Goal: Task Accomplishment & Management: Manage account settings

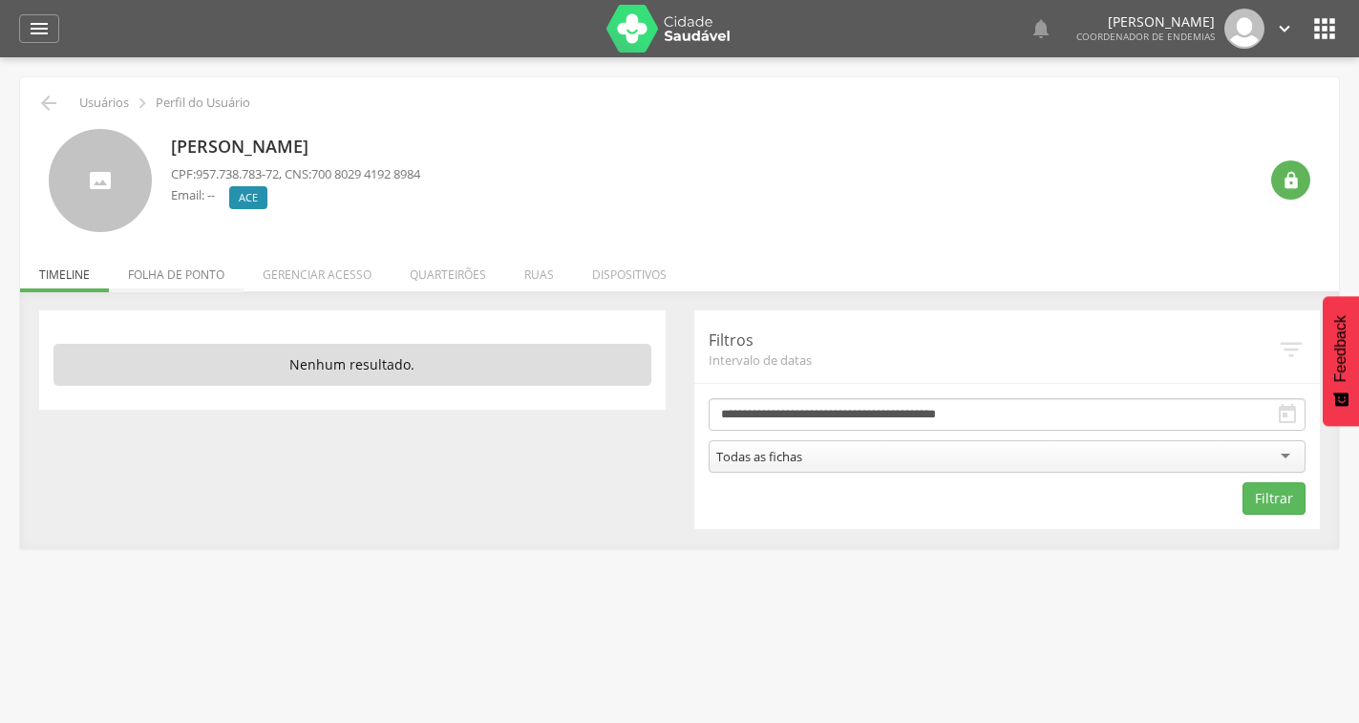
click at [193, 281] on li "Folha de ponto" at bounding box center [176, 269] width 135 height 45
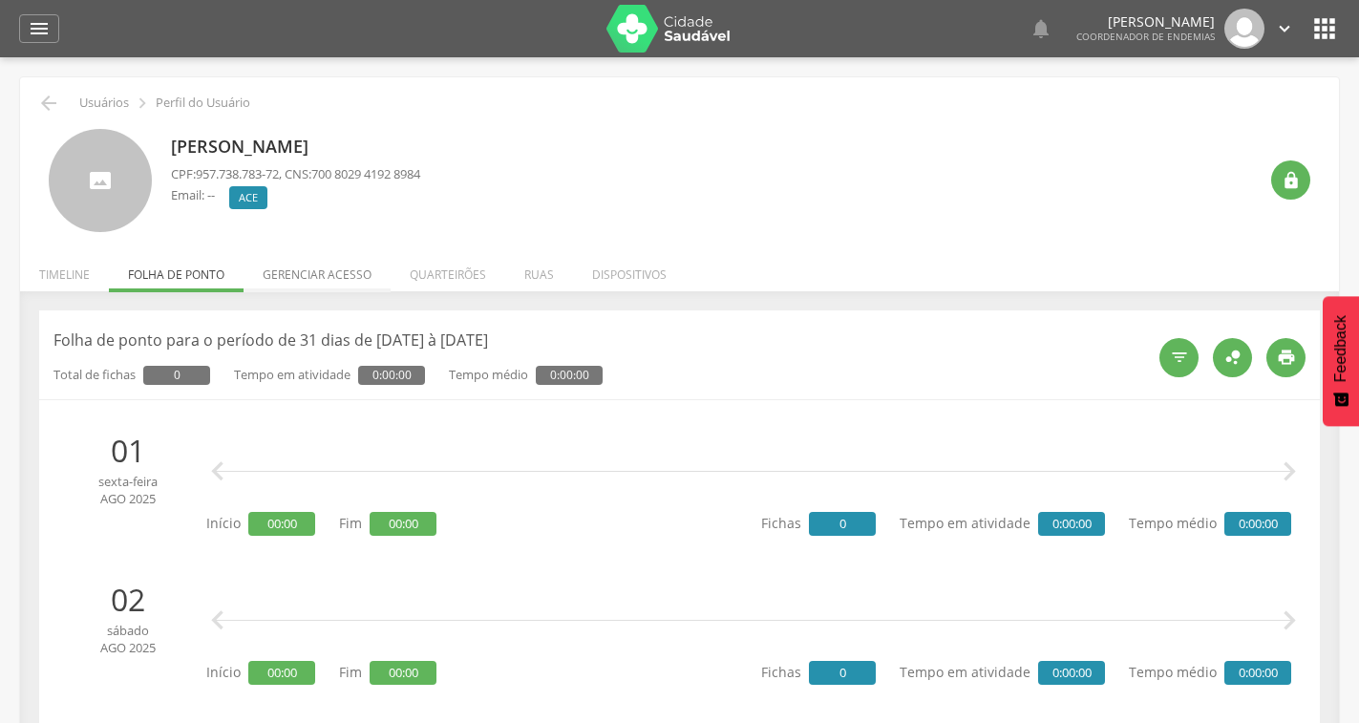
click at [278, 275] on li "Gerenciar acesso" at bounding box center [316, 269] width 147 height 45
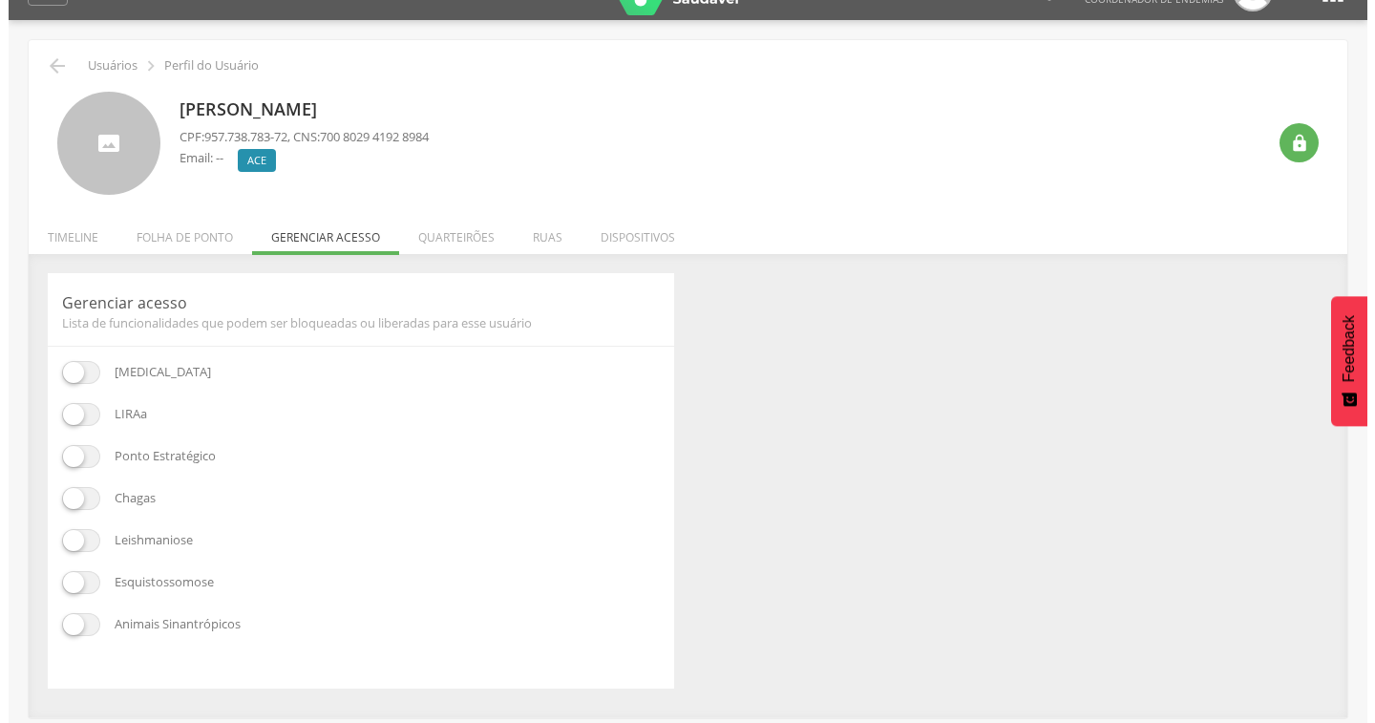
scroll to position [57, 0]
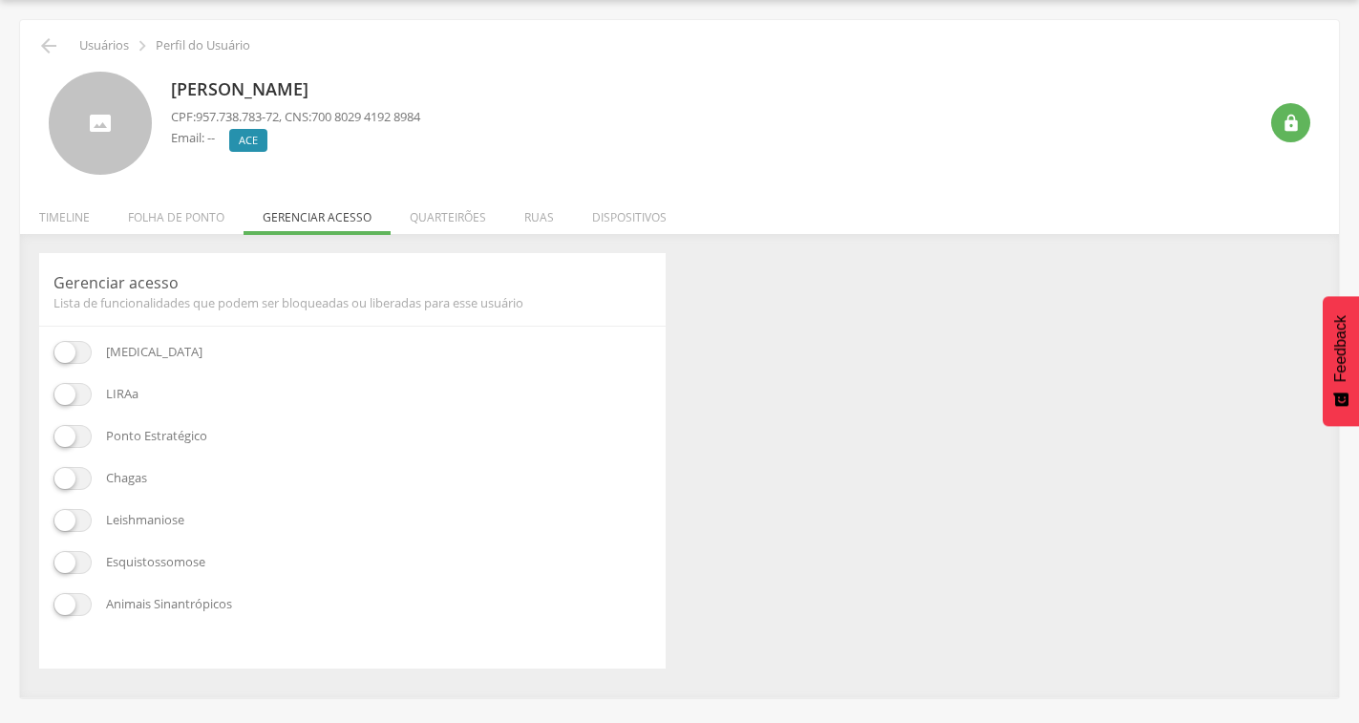
click at [68, 354] on span at bounding box center [72, 352] width 38 height 23
click at [478, 217] on li "Quarteirões" at bounding box center [448, 212] width 115 height 45
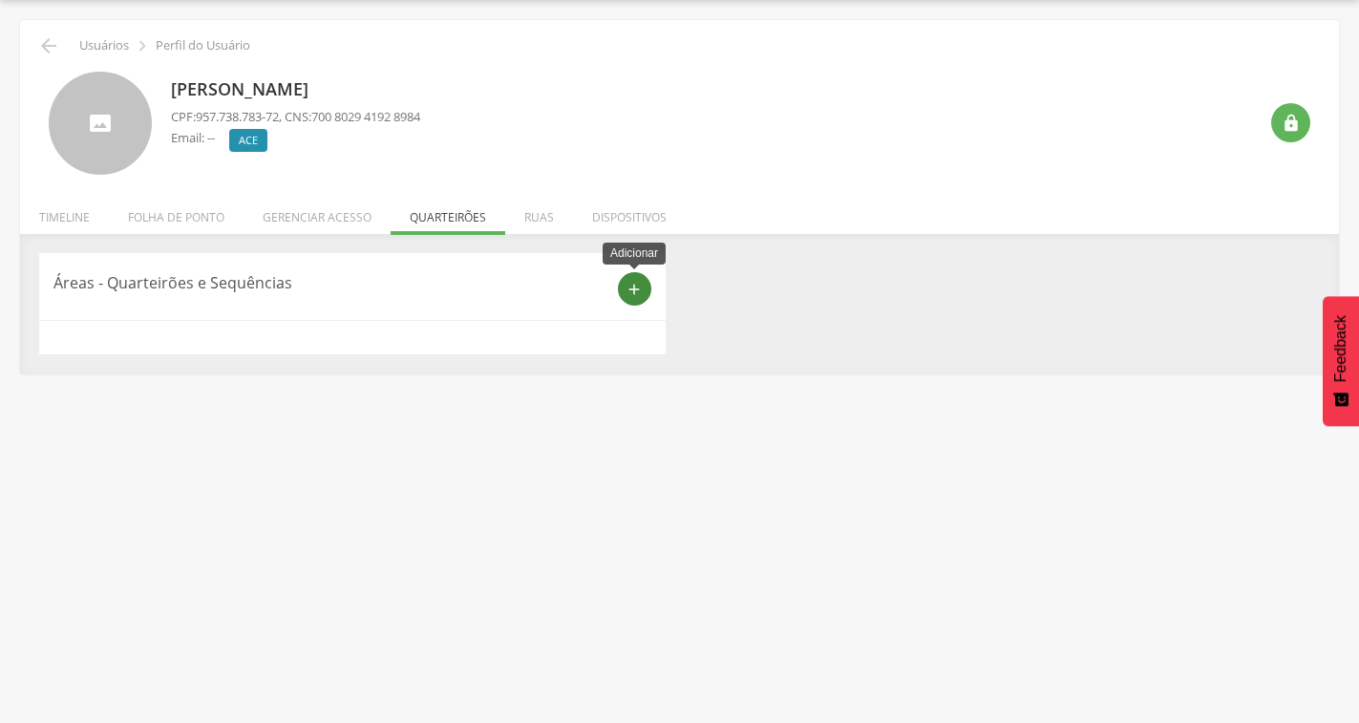
click at [631, 288] on icon "add" at bounding box center [633, 289] width 17 height 17
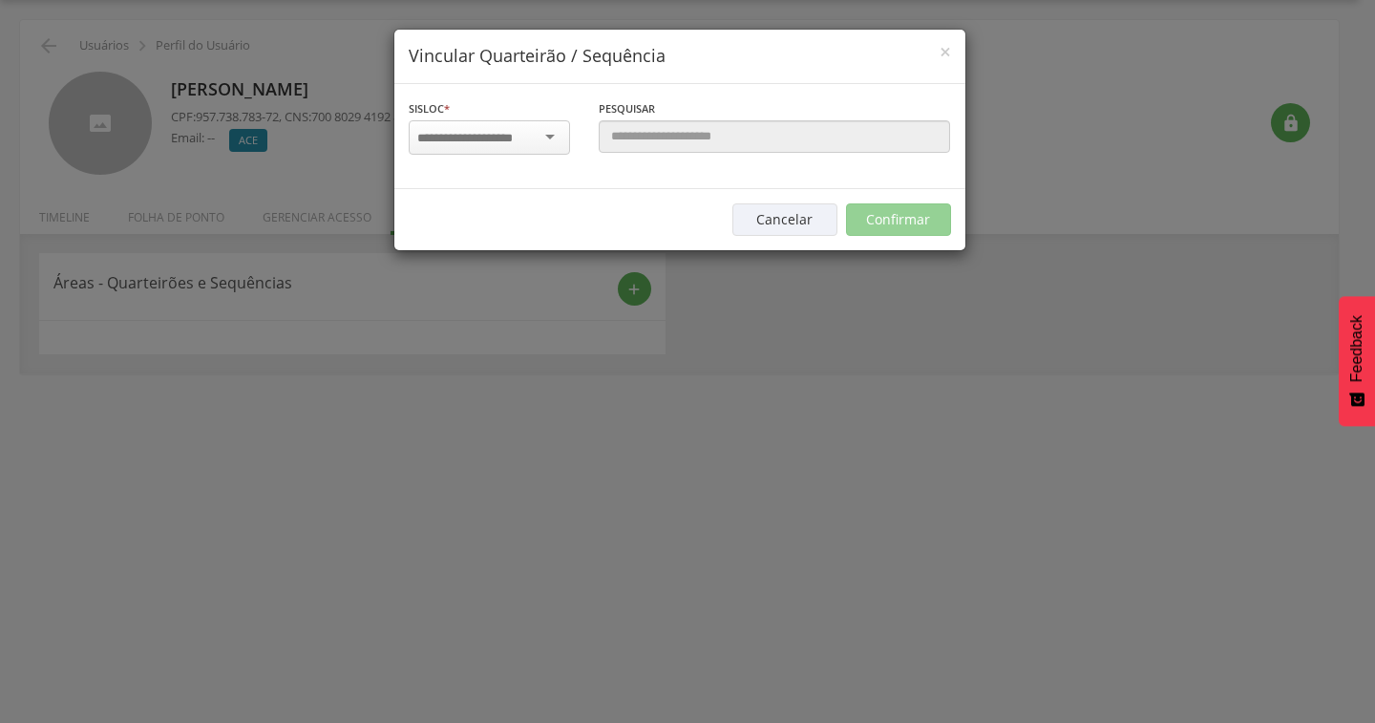
click at [516, 130] on input "select-one" at bounding box center [477, 138] width 120 height 17
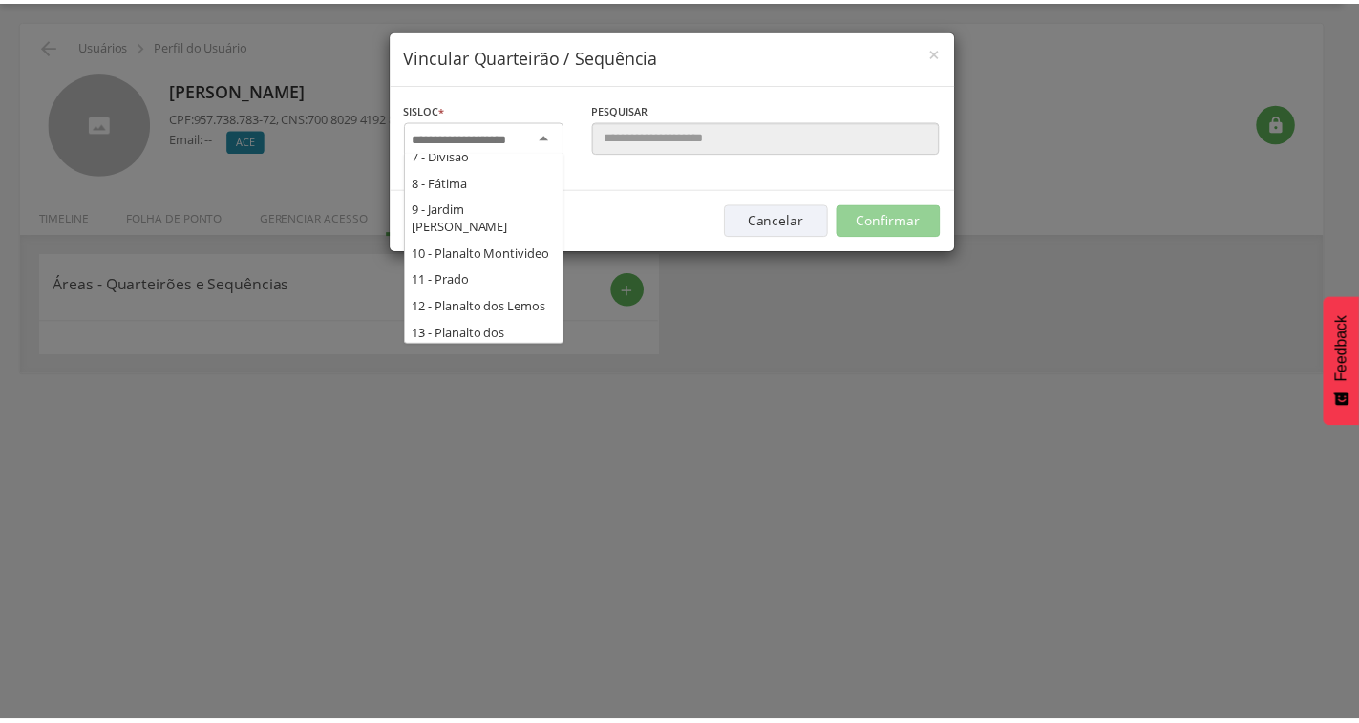
scroll to position [134, 0]
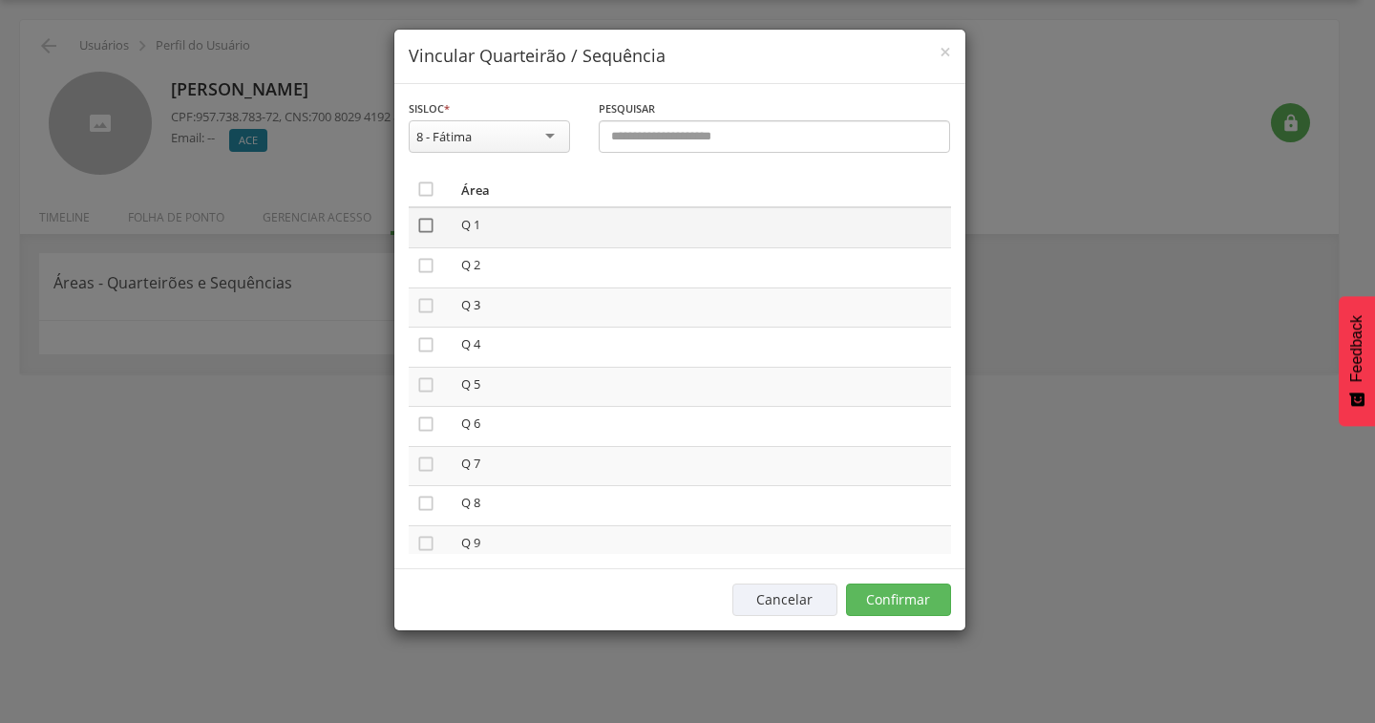
click at [428, 222] on icon "" at bounding box center [425, 225] width 19 height 19
click at [942, 597] on button "Confirmar" at bounding box center [898, 599] width 105 height 32
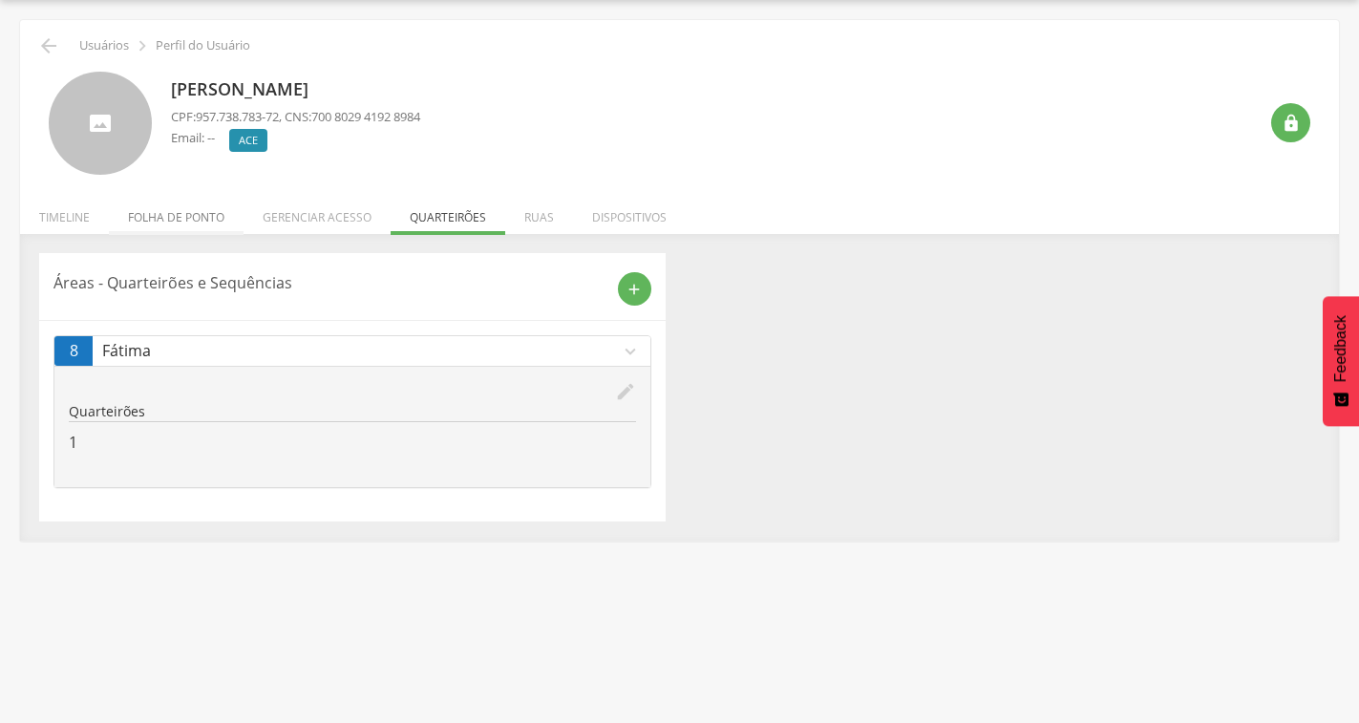
click at [189, 226] on li "Folha de ponto" at bounding box center [176, 212] width 135 height 45
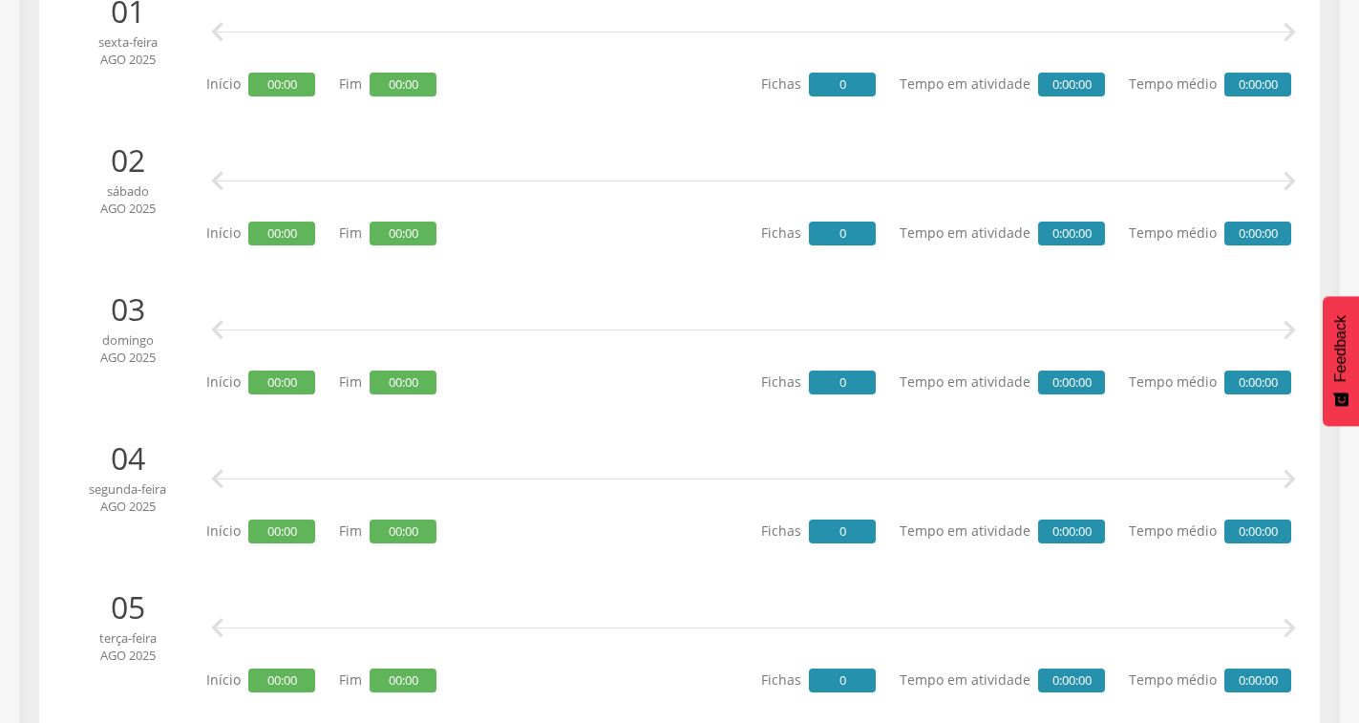
scroll to position [0, 0]
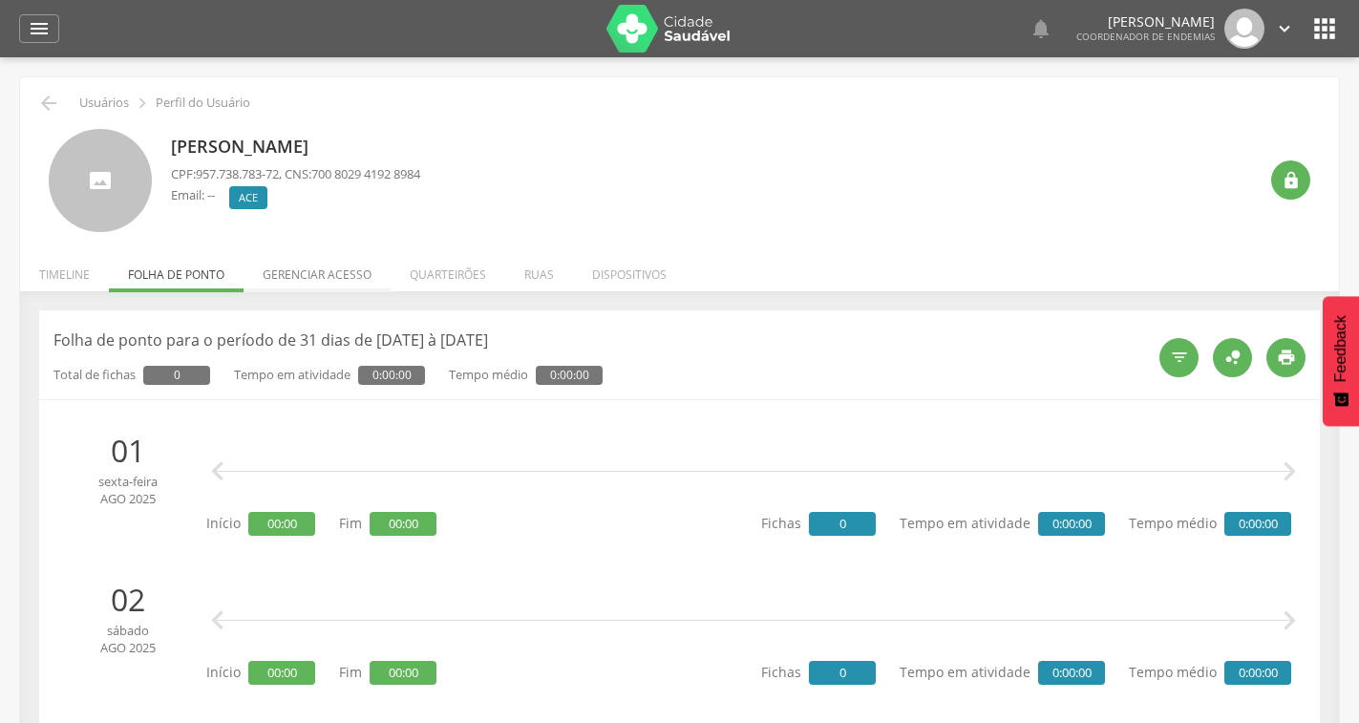
click at [321, 283] on li "Gerenciar acesso" at bounding box center [316, 269] width 147 height 45
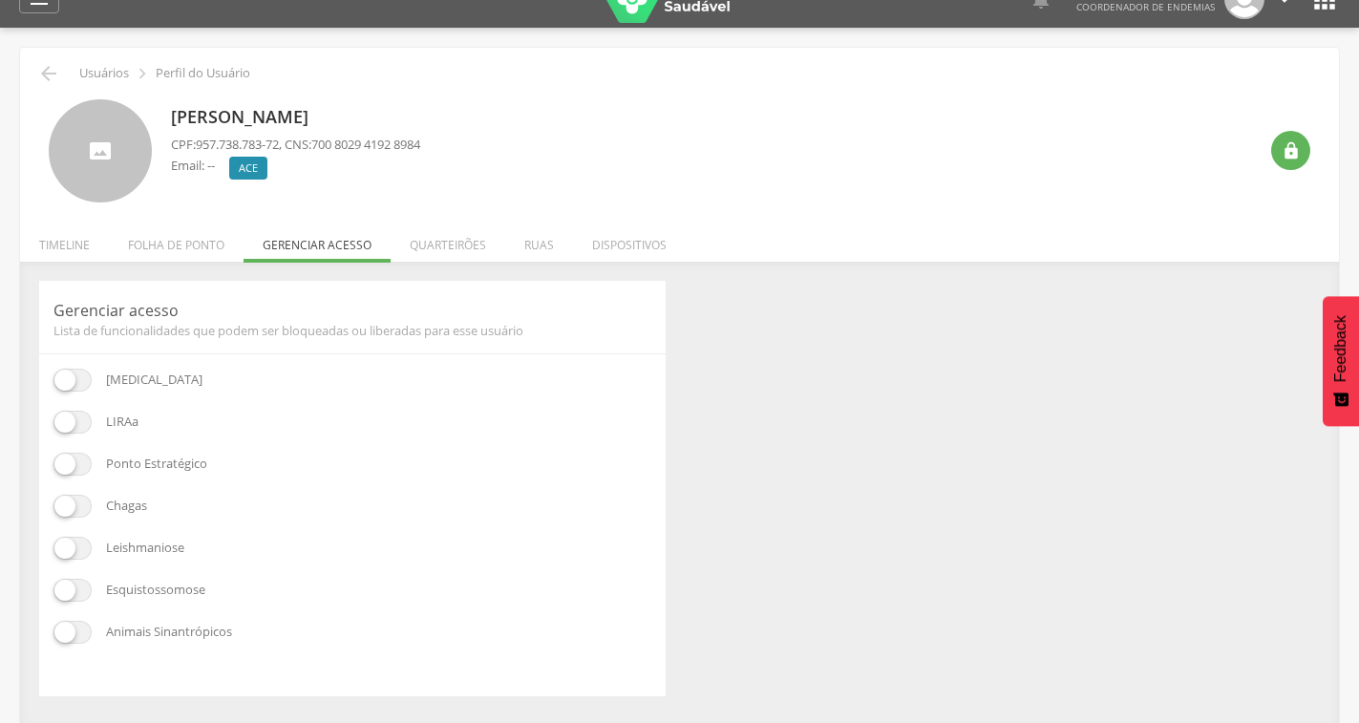
scroll to position [57, 0]
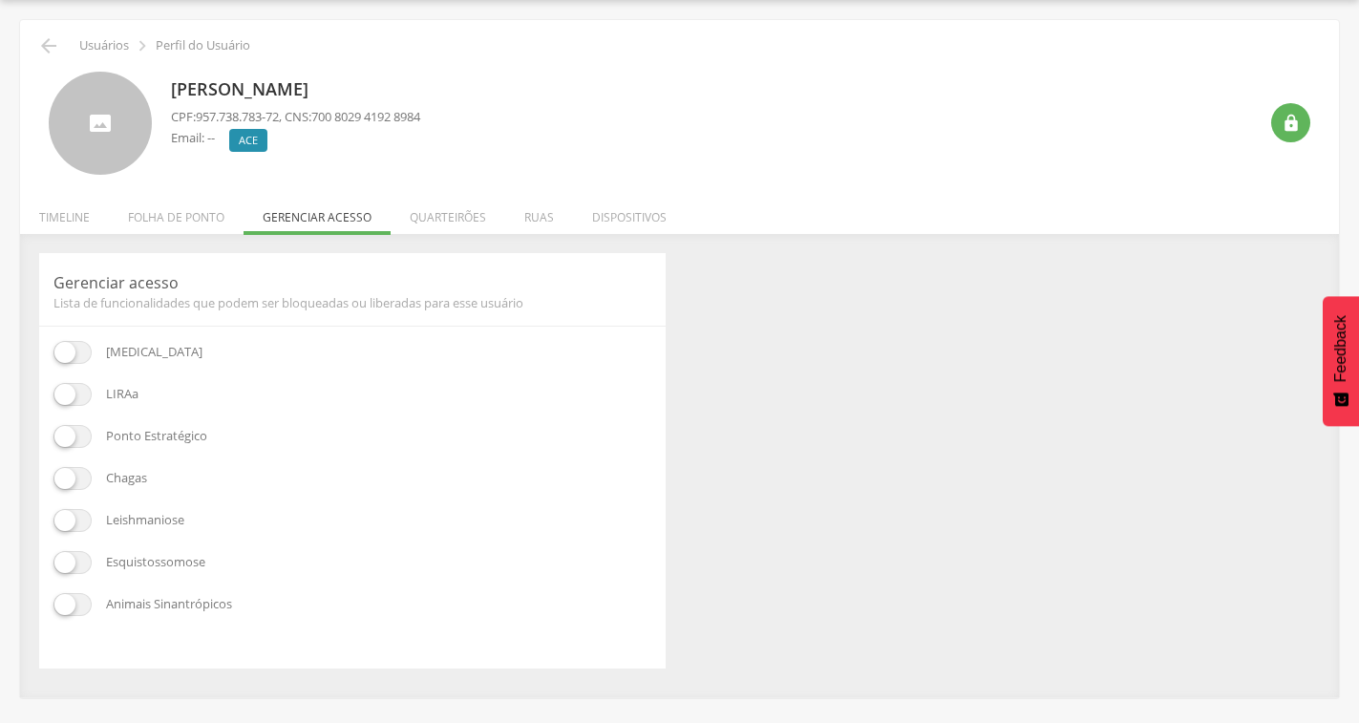
click at [591, 220] on li "Dispositivos" at bounding box center [629, 212] width 113 height 45
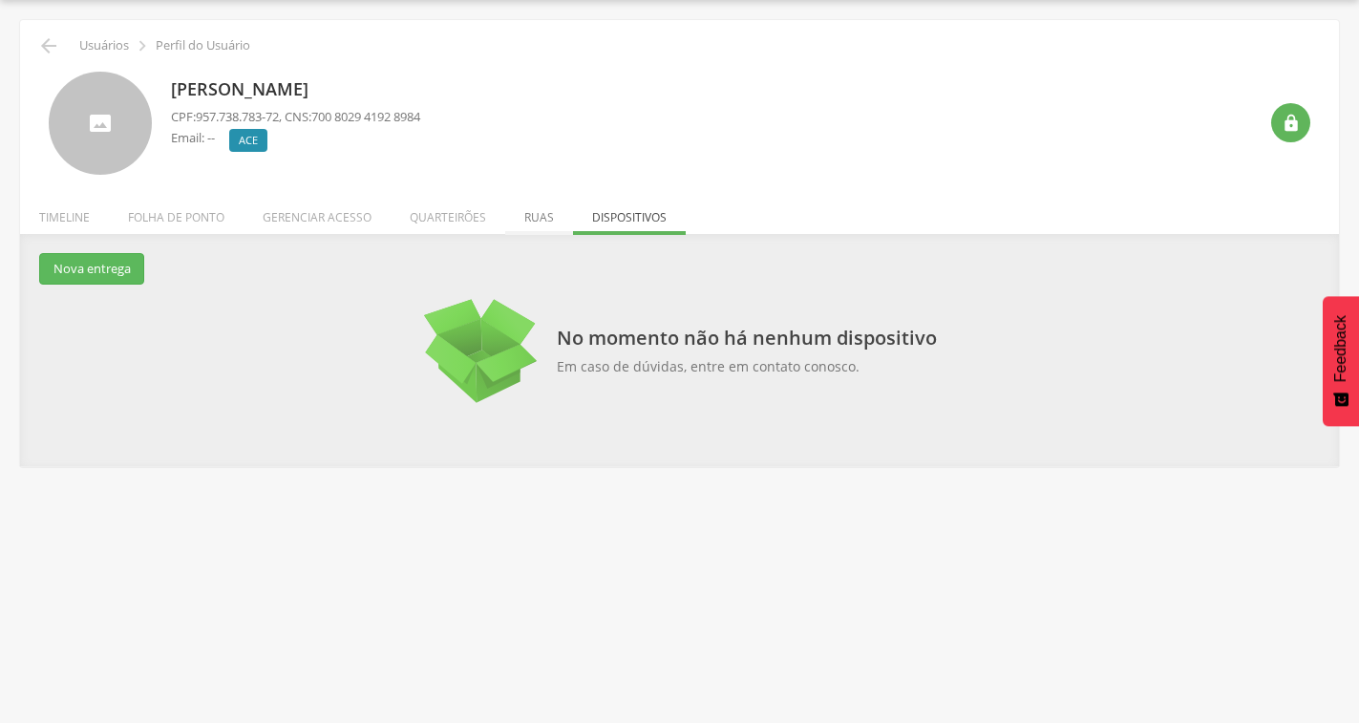
click at [548, 222] on li "Ruas" at bounding box center [539, 212] width 68 height 45
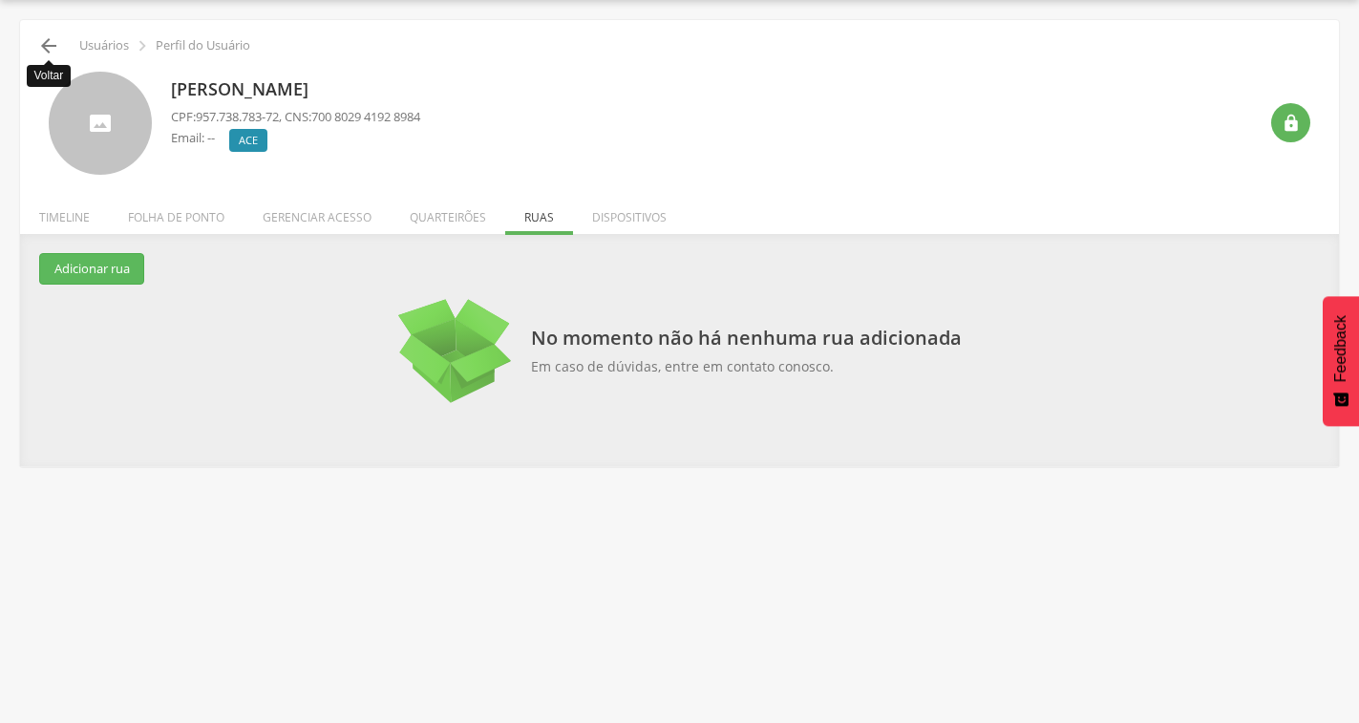
click at [49, 49] on icon "" at bounding box center [48, 45] width 23 height 23
